Goal: Find specific page/section: Find specific page/section

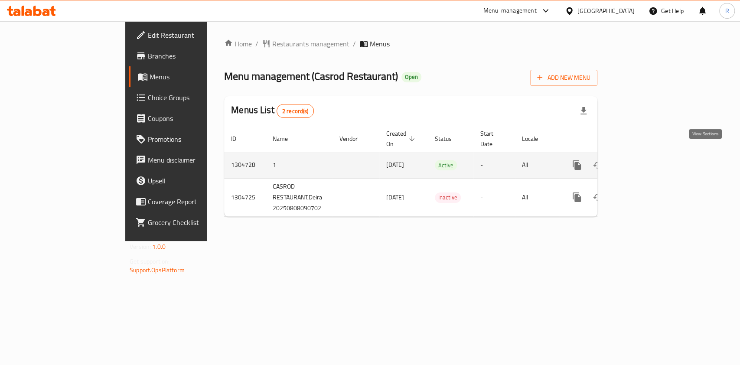
click at [644, 160] on icon "enhanced table" at bounding box center [639, 165] width 10 height 10
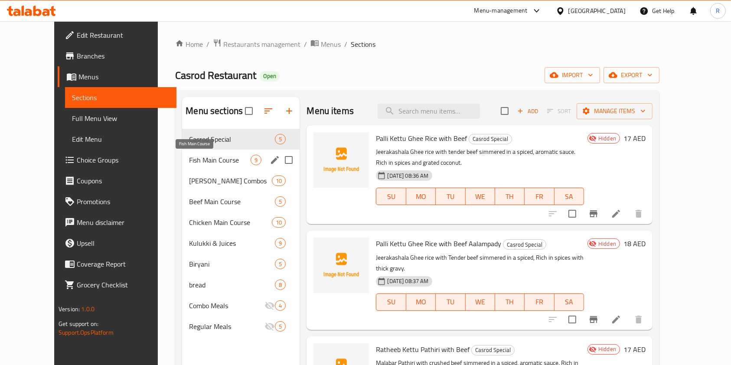
click at [207, 158] on span "Fish Main Course" at bounding box center [220, 160] width 62 height 10
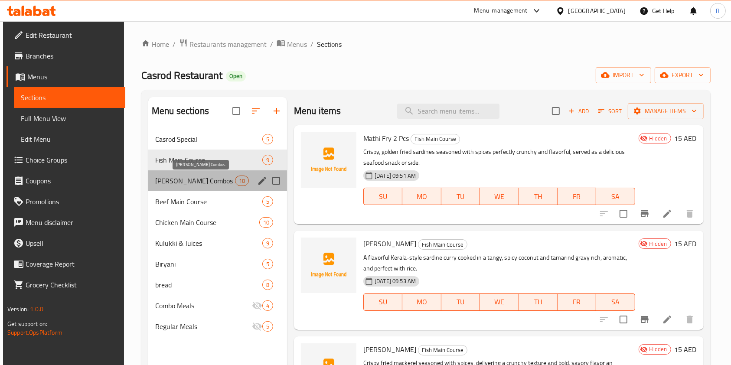
click at [207, 182] on span "[PERSON_NAME] Combos" at bounding box center [195, 180] width 80 height 10
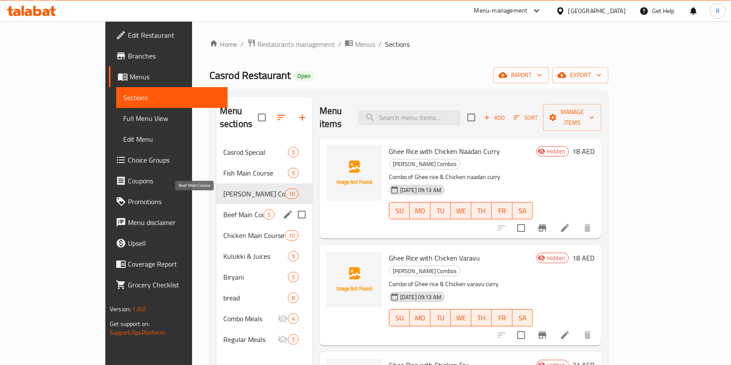
click at [223, 209] on span "Beef Main Course" at bounding box center [243, 214] width 40 height 10
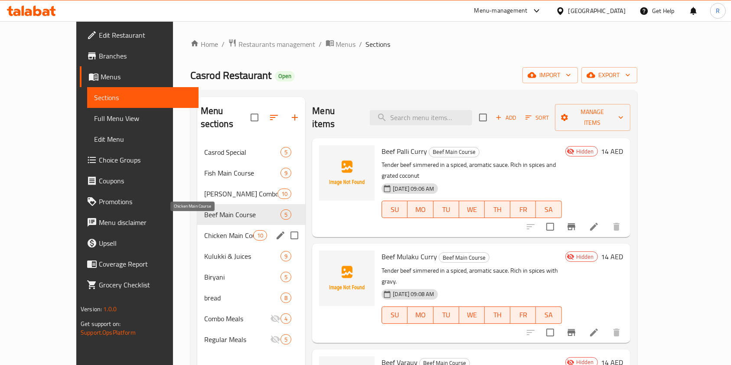
click at [204, 230] on span "Chicken Main Course" at bounding box center [228, 235] width 49 height 10
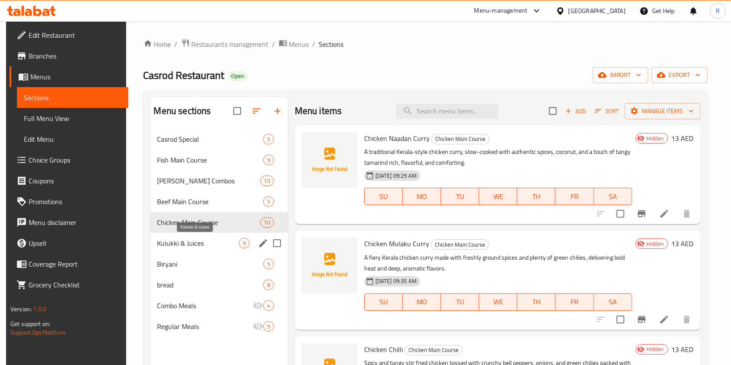
click at [194, 242] on span "Kulukki & Juices" at bounding box center [197, 243] width 81 height 10
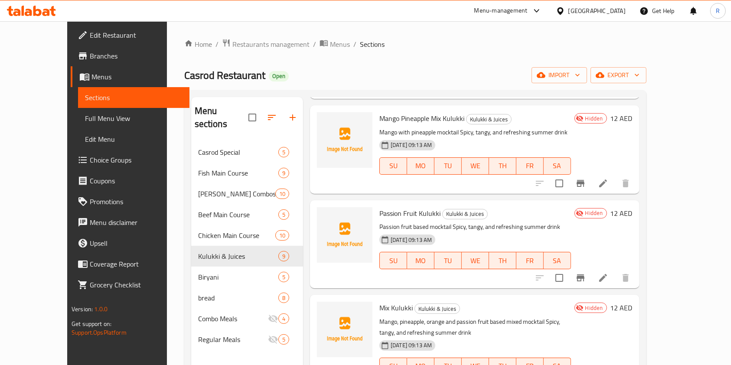
scroll to position [347, 0]
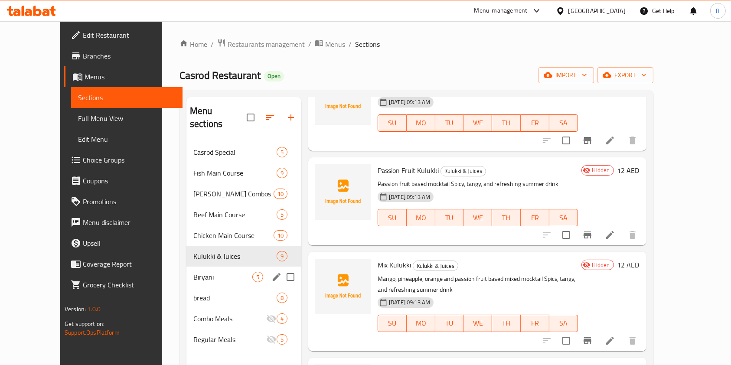
click at [193, 272] on span "Biryani" at bounding box center [222, 277] width 59 height 10
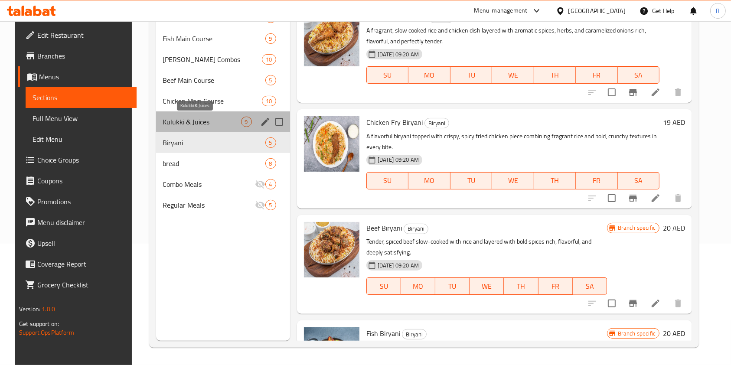
click at [210, 118] on span "Kulukki & Juices" at bounding box center [202, 122] width 78 height 10
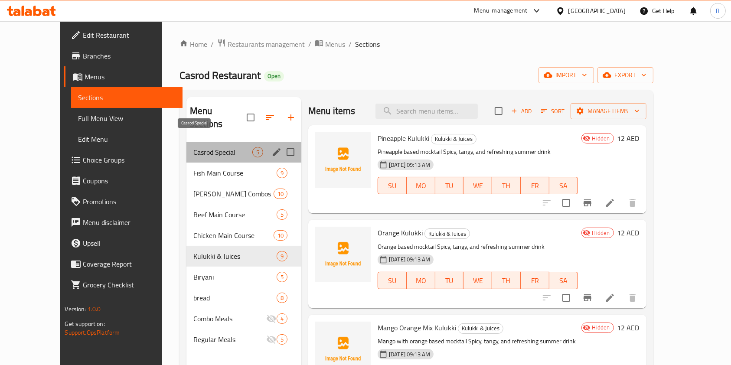
click at [193, 147] on span "Casrod Special" at bounding box center [222, 152] width 59 height 10
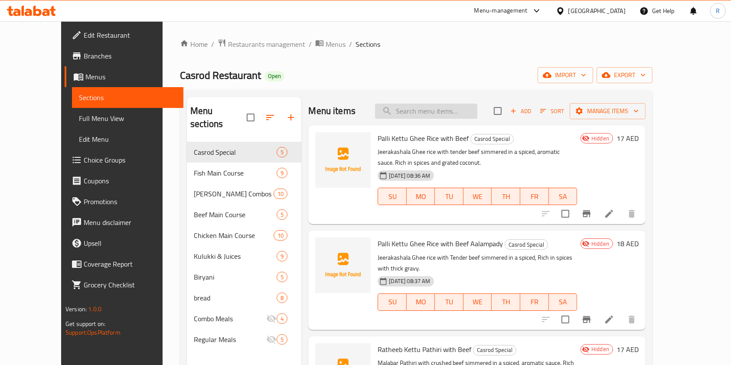
click at [448, 116] on input "search" at bounding box center [426, 111] width 102 height 15
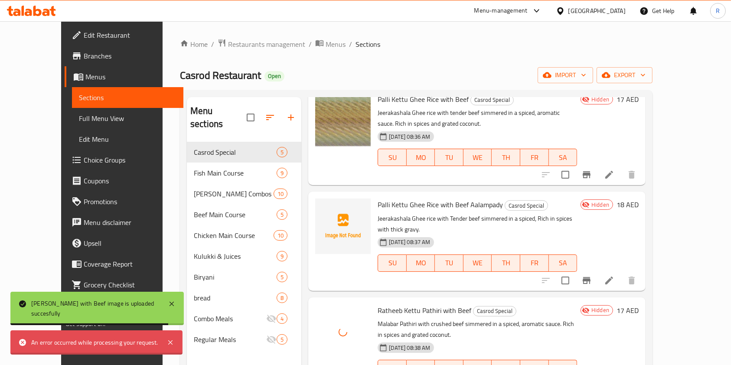
scroll to position [58, 0]
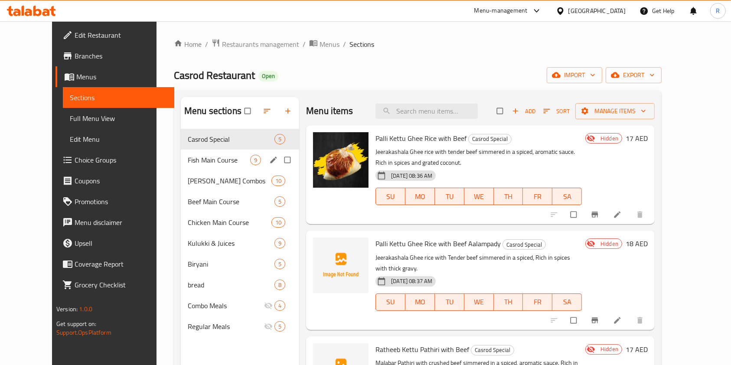
click at [189, 168] on div "Fish Main Course 9" at bounding box center [240, 159] width 118 height 21
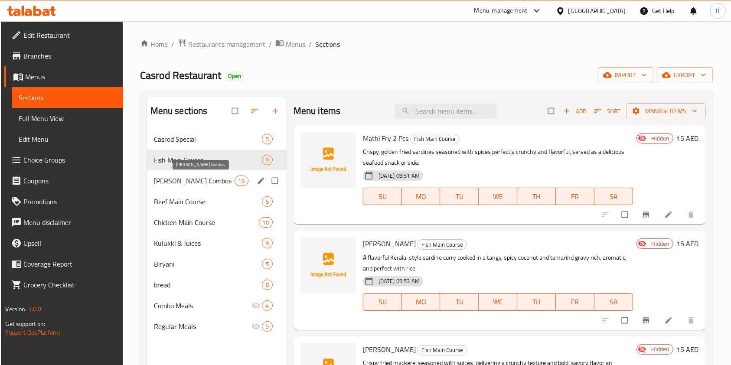
click at [206, 179] on span "[PERSON_NAME] Combos" at bounding box center [194, 180] width 81 height 10
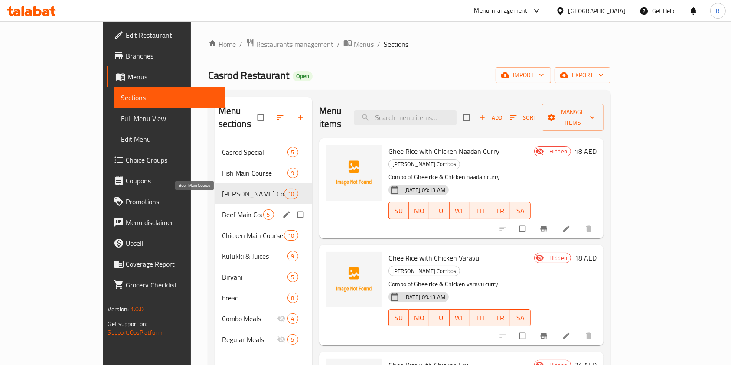
click at [222, 209] on span "Beef Main Course" at bounding box center [242, 214] width 41 height 10
